Goal: Task Accomplishment & Management: Complete application form

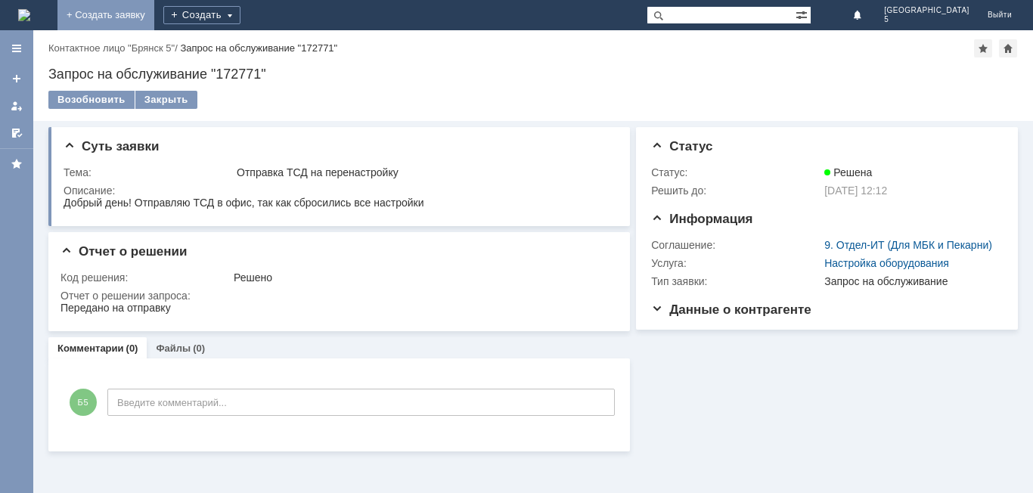
click at [154, 14] on link "+ Создать заявку" at bounding box center [105, 15] width 97 height 30
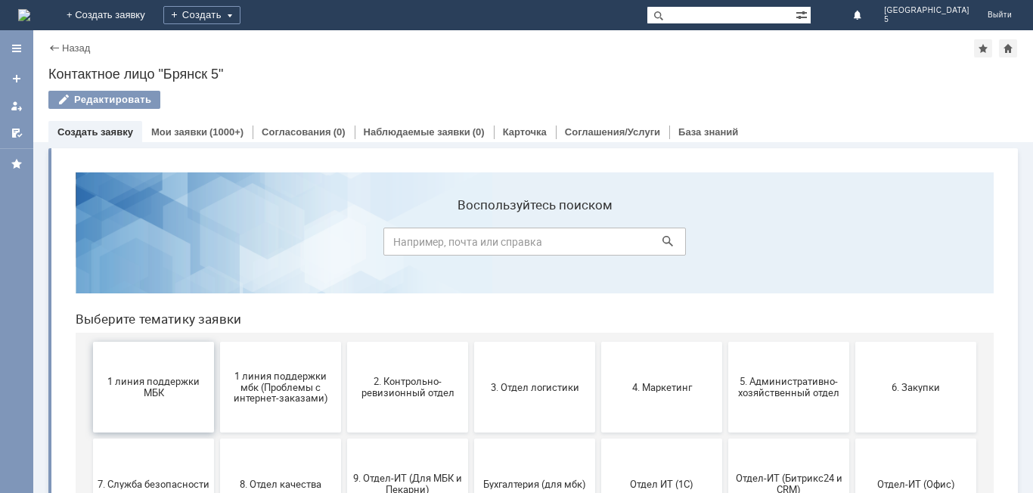
click at [156, 388] on span "1 линия поддержки МБК" at bounding box center [154, 387] width 112 height 23
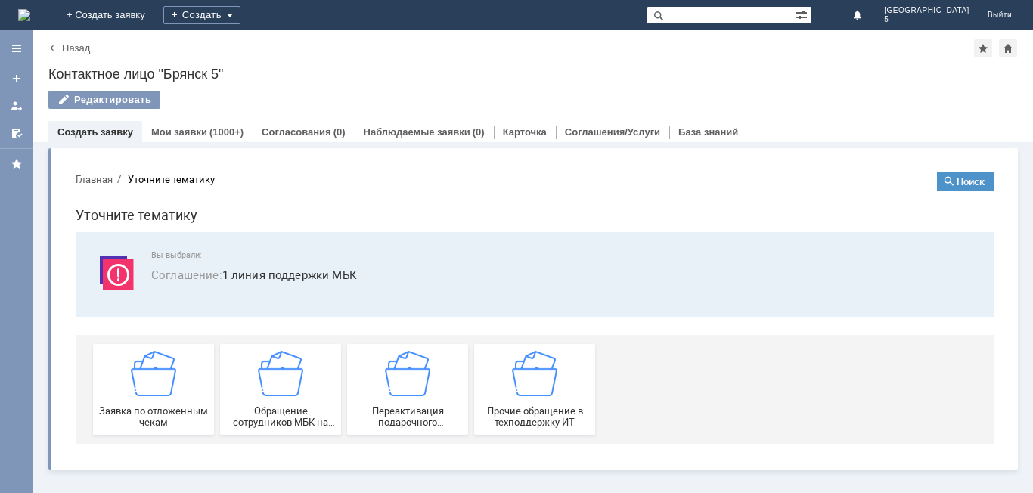
click at [156, 388] on img at bounding box center [153, 373] width 45 height 45
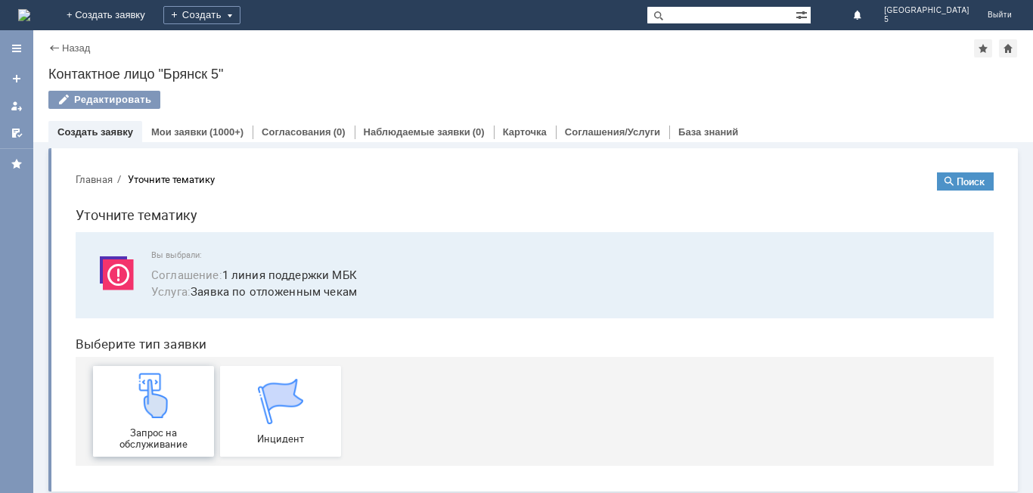
click at [168, 411] on img at bounding box center [153, 395] width 45 height 45
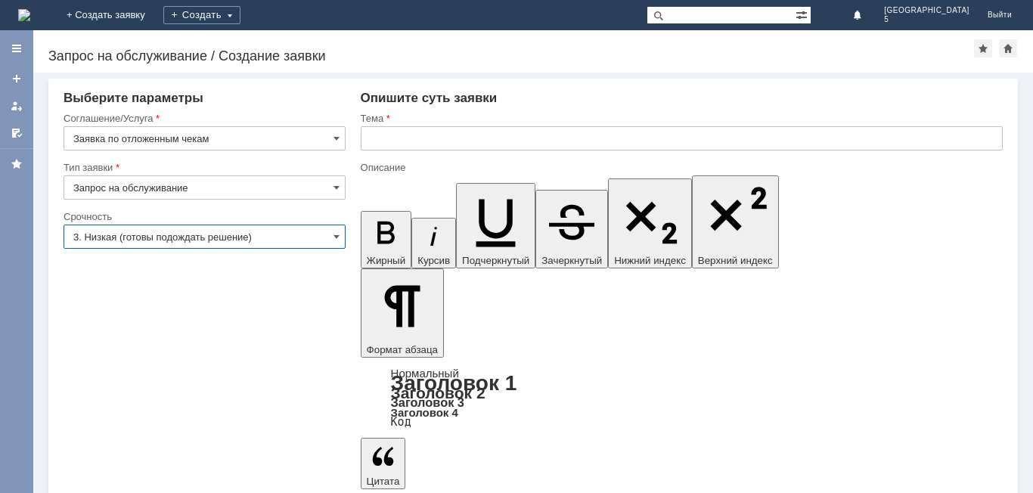
click at [332, 241] on input "3. Низкая (готовы подождать решение)" at bounding box center [205, 237] width 282 height 24
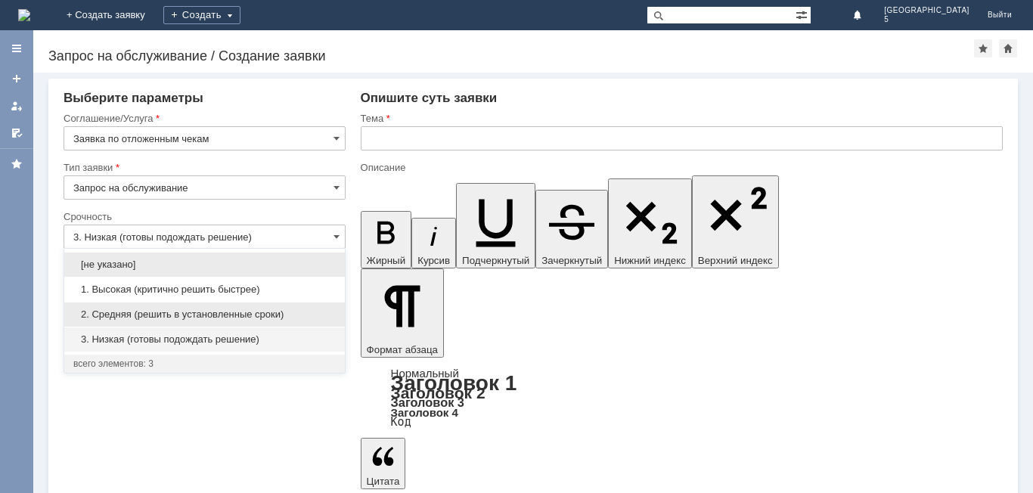
click at [181, 315] on span "2. Средняя (решить в установленные сроки)" at bounding box center [204, 315] width 262 height 12
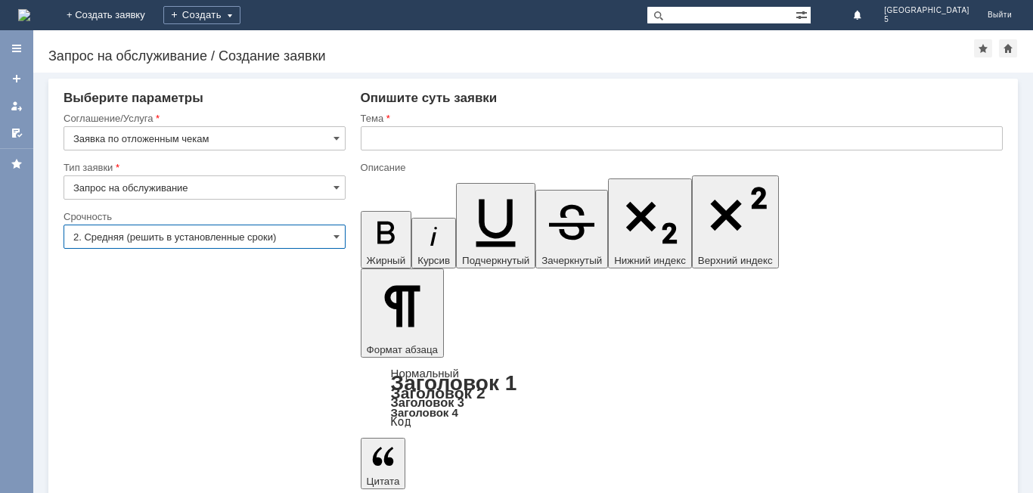
type input "2. Средняя (решить в установленные сроки)"
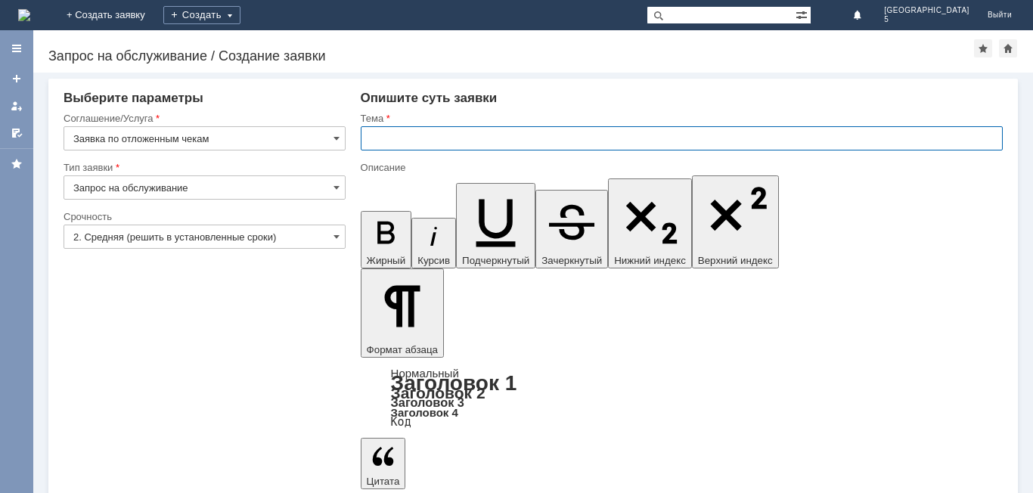
click at [380, 136] on input "text" at bounding box center [682, 138] width 642 height 24
type input "отложенные чеки за [DATE] МБК 5"
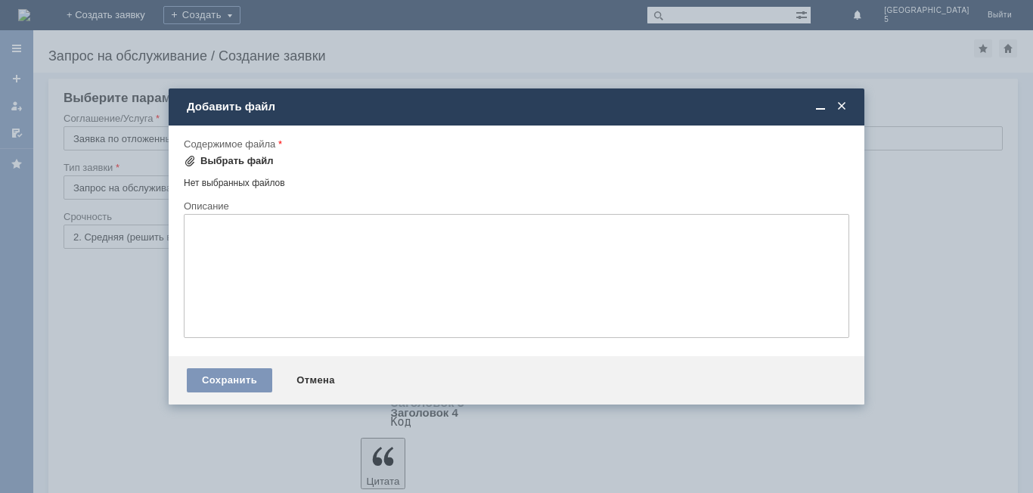
click at [200, 162] on div "Выбрать файл" at bounding box center [229, 161] width 90 height 12
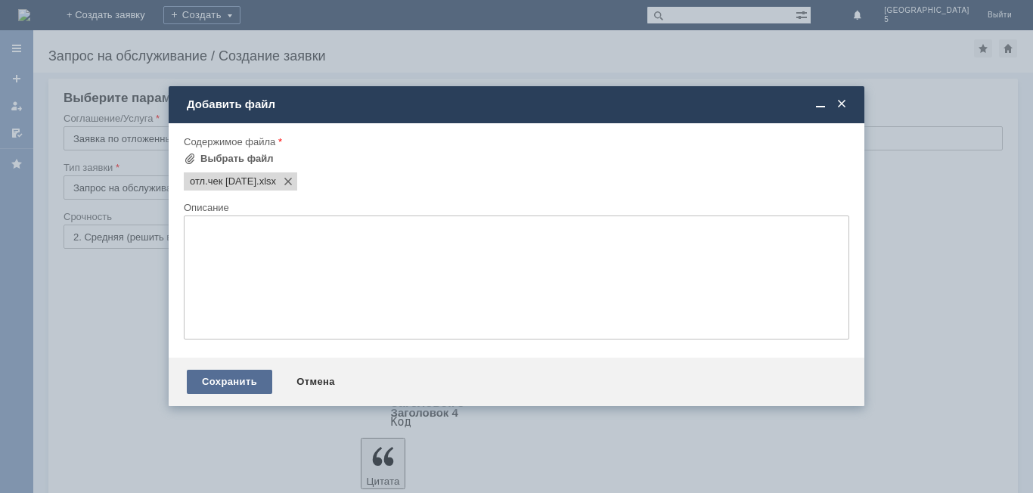
click at [260, 383] on div "Сохранить" at bounding box center [229, 382] width 85 height 24
